Goal: Complete application form

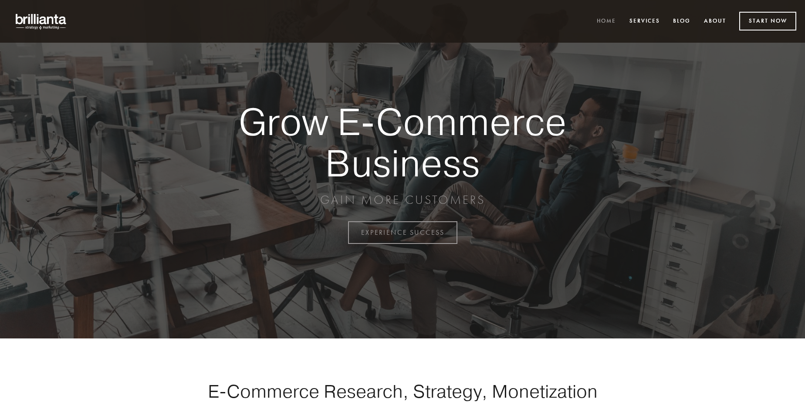
scroll to position [2284, 0]
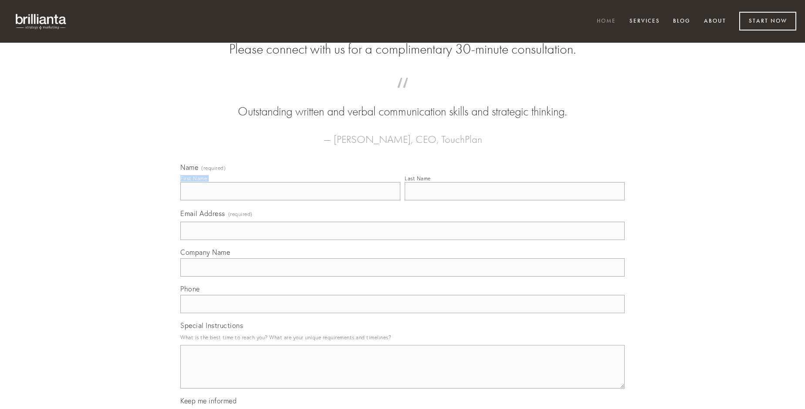
type input "[PERSON_NAME]"
click at [515, 200] on input "Last Name" at bounding box center [515, 191] width 220 height 18
type input "[PERSON_NAME]"
click at [403, 240] on input "Email Address (required)" at bounding box center [402, 231] width 444 height 18
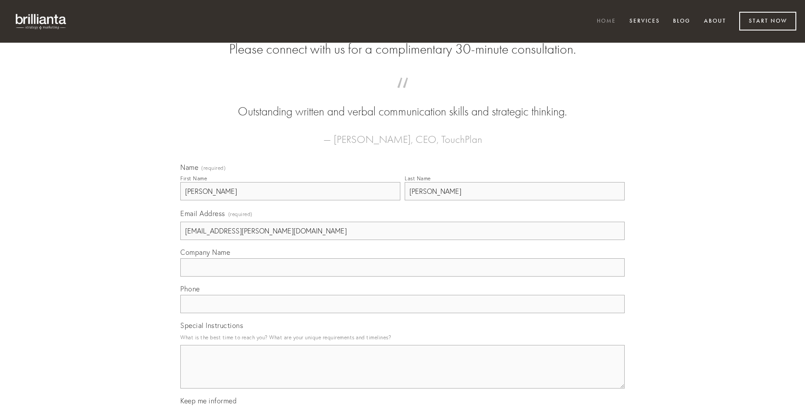
type input "[EMAIL_ADDRESS][PERSON_NAME][DOMAIN_NAME]"
click at [403, 277] on input "Company Name" at bounding box center [402, 267] width 444 height 18
type input "ustilo"
click at [403, 313] on input "text" at bounding box center [402, 304] width 444 height 18
click at [403, 375] on textarea "Special Instructions" at bounding box center [402, 367] width 444 height 44
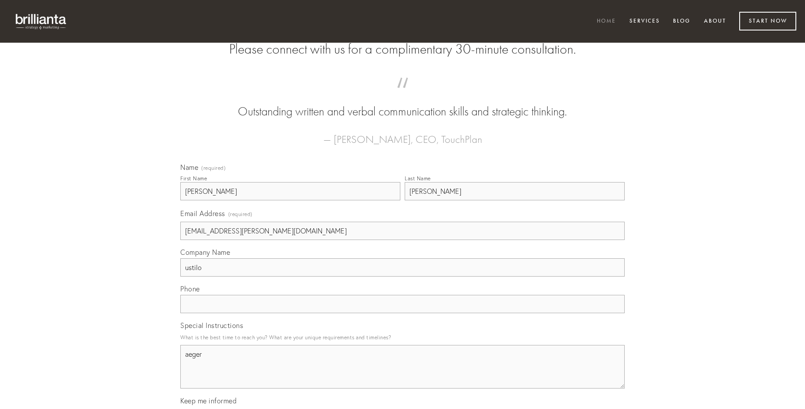
type textarea "aeger"
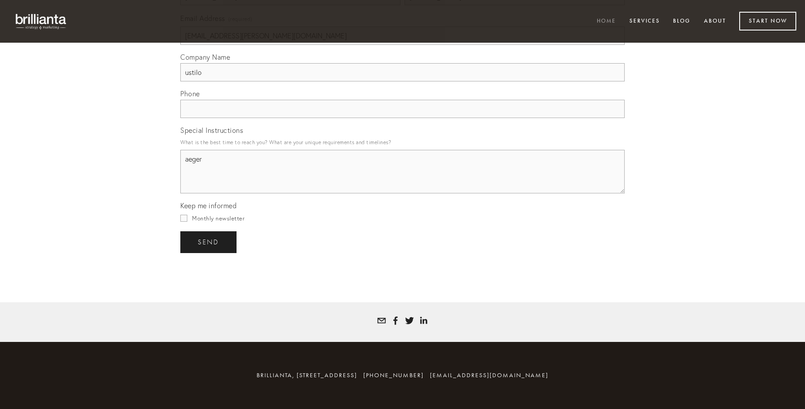
click at [209, 242] on span "send" at bounding box center [208, 242] width 21 height 8
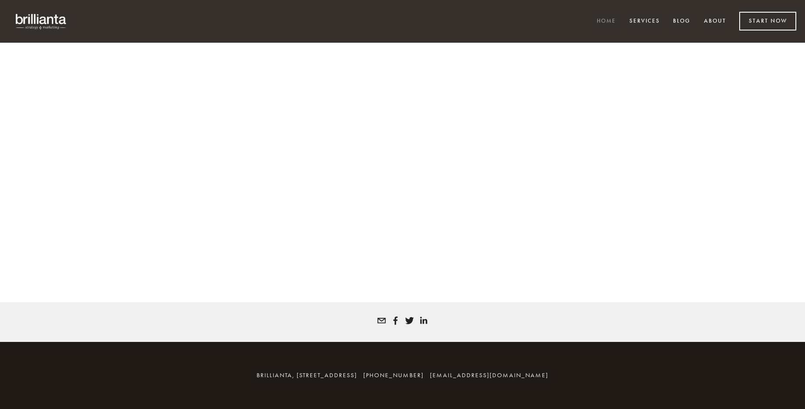
scroll to position [2273, 0]
